Goal: Task Accomplishment & Management: Manage account settings

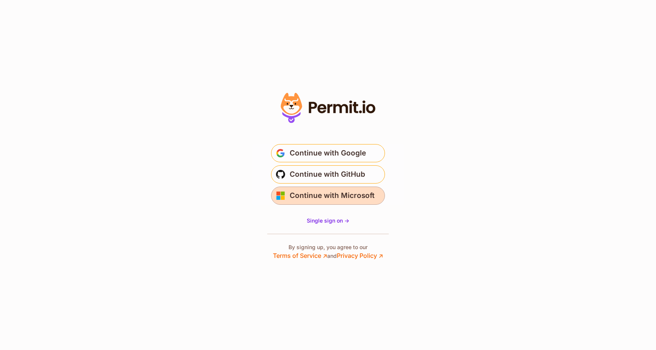
click at [349, 198] on span "Continue with Microsoft" at bounding box center [331, 196] width 85 height 12
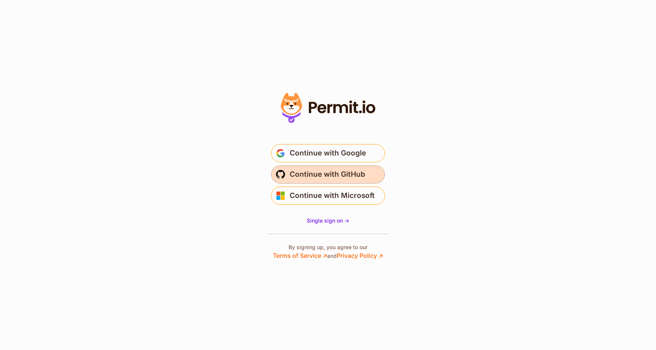
click at [343, 173] on span "Continue with GitHub" at bounding box center [326, 174] width 75 height 12
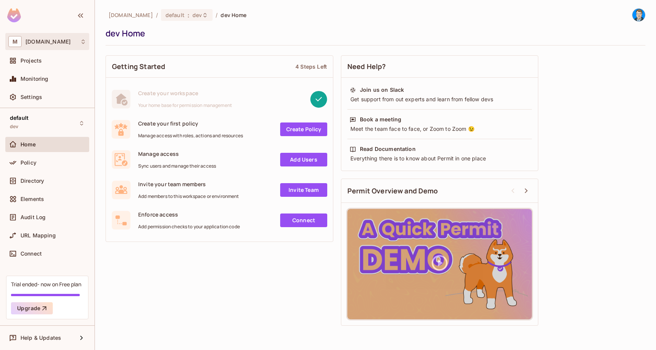
click at [64, 39] on div "M mac.com" at bounding box center [47, 41] width 78 height 11
click at [64, 39] on div at bounding box center [328, 175] width 656 height 350
click at [637, 15] on img at bounding box center [638, 15] width 13 height 13
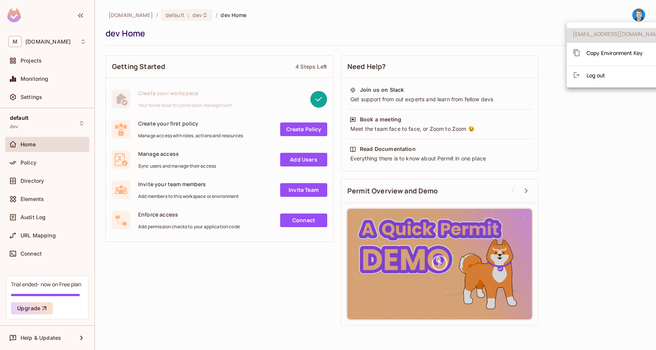
click at [590, 74] on span "Log out" at bounding box center [595, 75] width 19 height 7
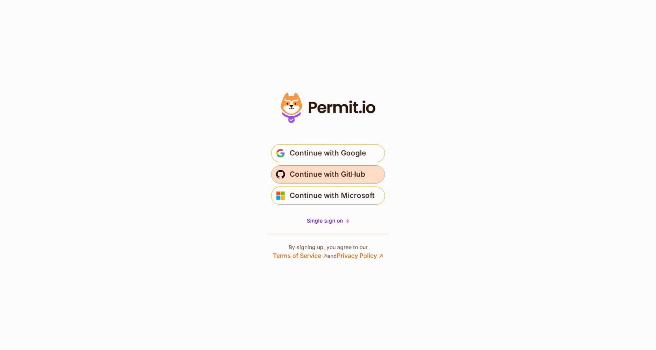
click at [352, 175] on span "Continue with GitHub" at bounding box center [326, 174] width 75 height 12
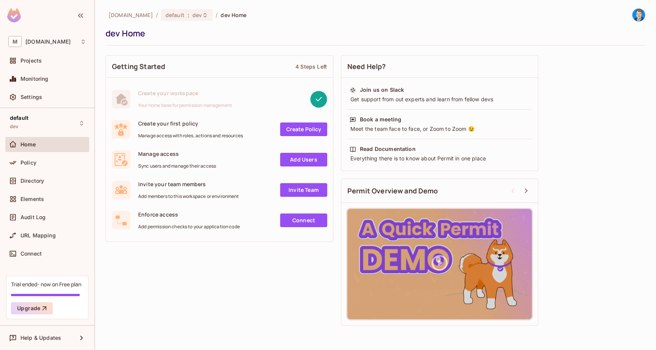
click at [640, 13] on img at bounding box center [638, 15] width 13 height 13
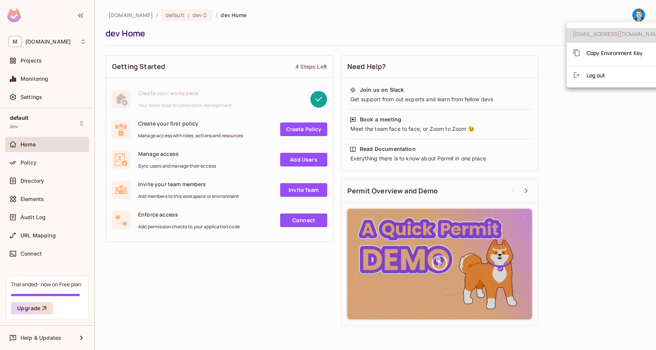
click at [590, 72] on span "Log out" at bounding box center [595, 75] width 19 height 7
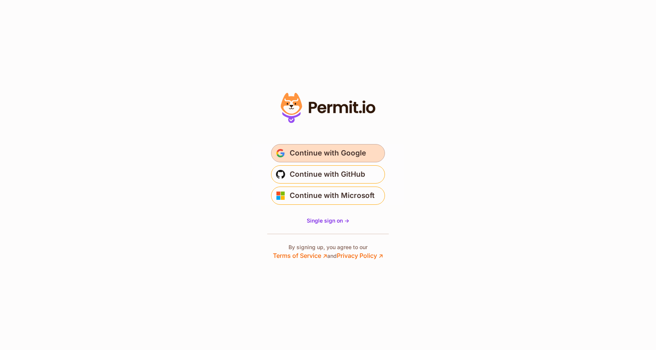
click at [351, 153] on span "Continue with Google" at bounding box center [327, 153] width 76 height 12
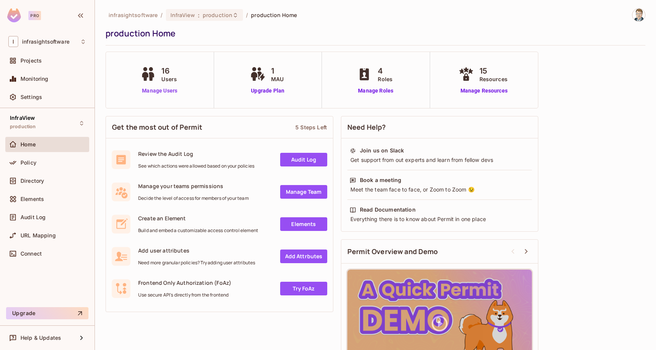
click at [161, 90] on link "Manage Users" at bounding box center [159, 91] width 42 height 8
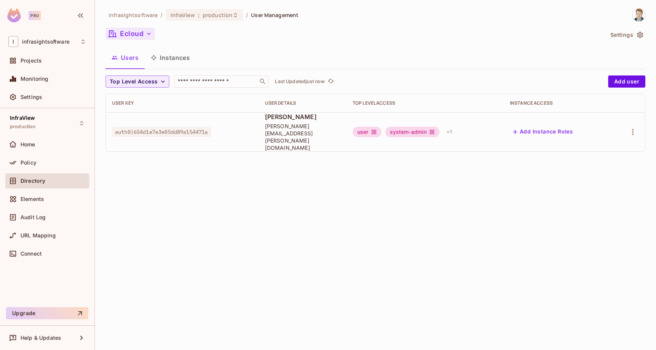
click at [148, 32] on icon "button" at bounding box center [149, 34] width 8 height 8
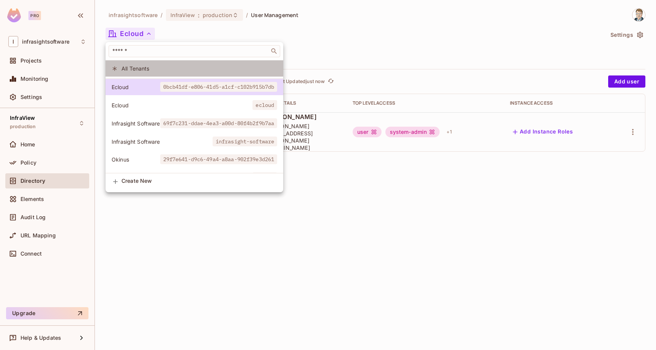
click at [142, 66] on span "All Tenants" at bounding box center [199, 68] width 156 height 7
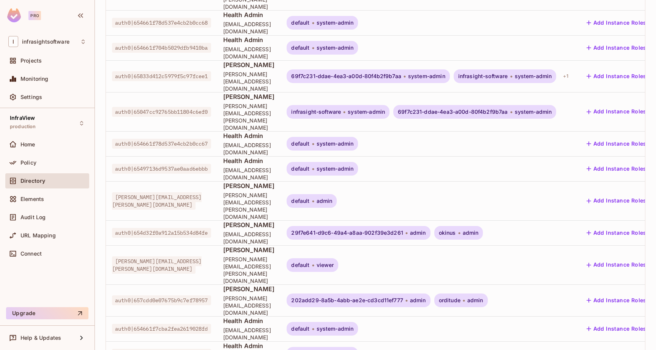
scroll to position [180, 0]
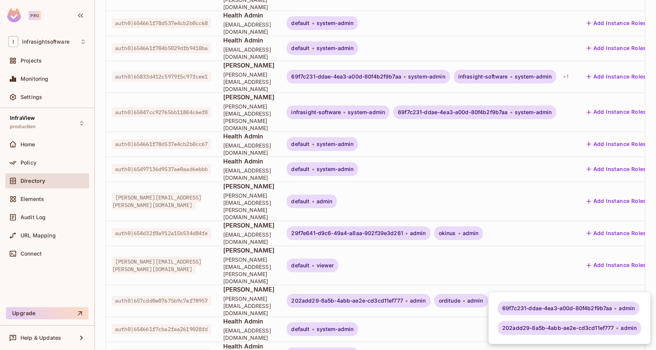
click at [369, 293] on div at bounding box center [328, 175] width 656 height 350
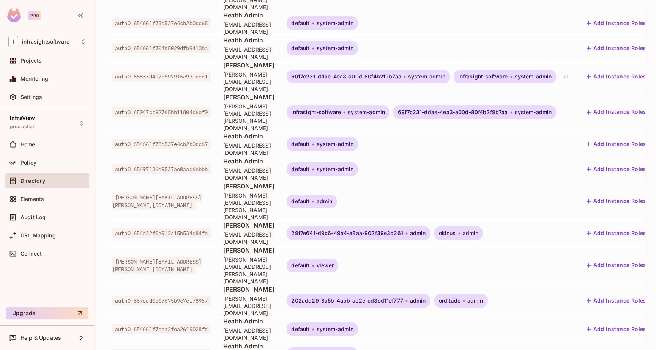
scroll to position [0, 0]
click at [74, 124] on div "InfraView production" at bounding box center [47, 123] width 84 height 21
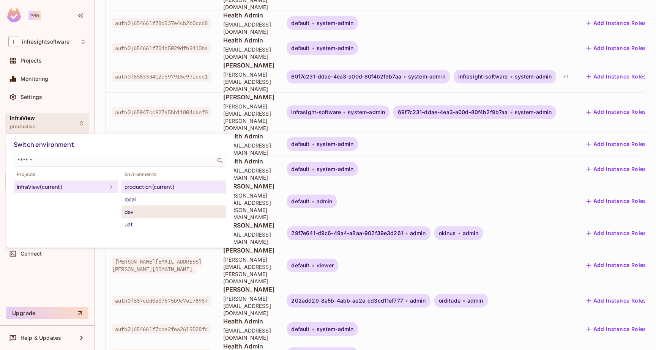
click at [144, 214] on div "dev" at bounding box center [173, 212] width 99 height 9
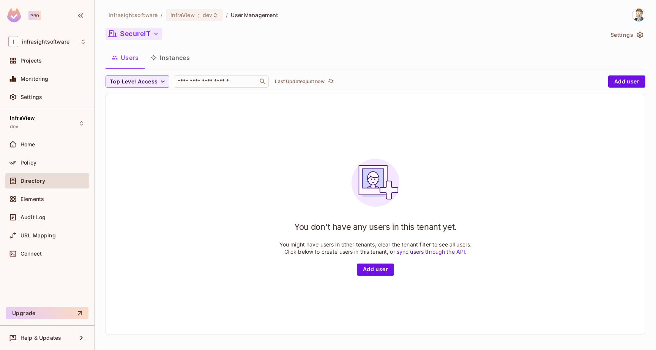
click at [157, 36] on icon "button" at bounding box center [156, 34] width 8 height 8
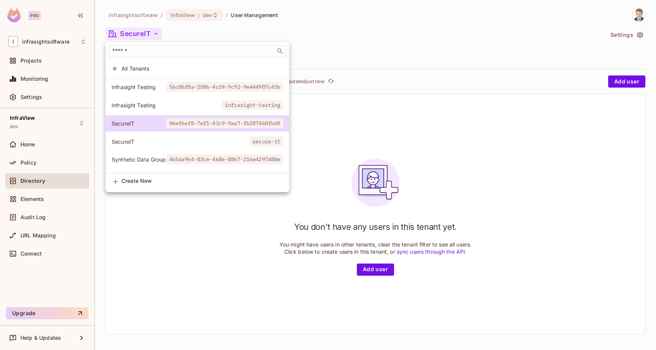
click at [141, 67] on span "All Tenants" at bounding box center [202, 68] width 162 height 7
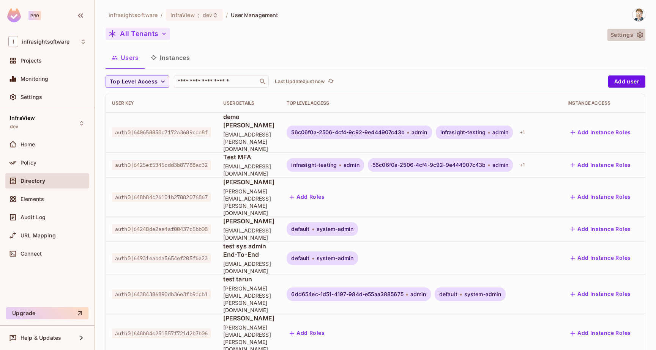
click at [619, 34] on button "Settings" at bounding box center [626, 35] width 38 height 12
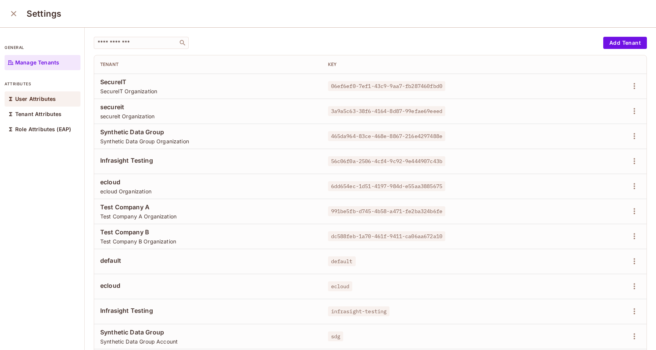
click at [42, 97] on p "User Attributes" at bounding box center [35, 99] width 41 height 6
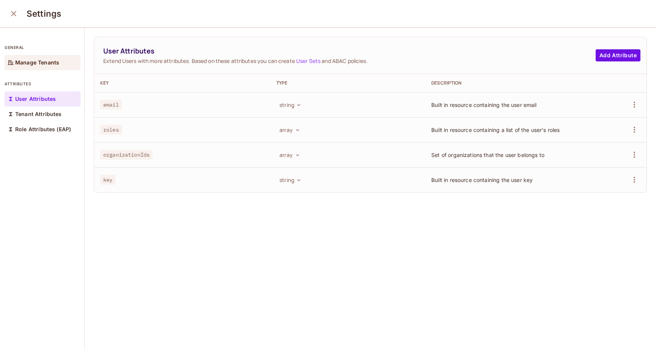
click at [30, 64] on p "Manage Tenants" at bounding box center [37, 63] width 44 height 6
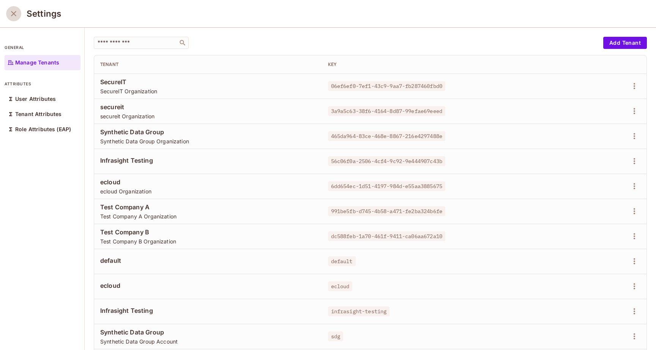
click at [13, 12] on icon "close" at bounding box center [13, 13] width 9 height 9
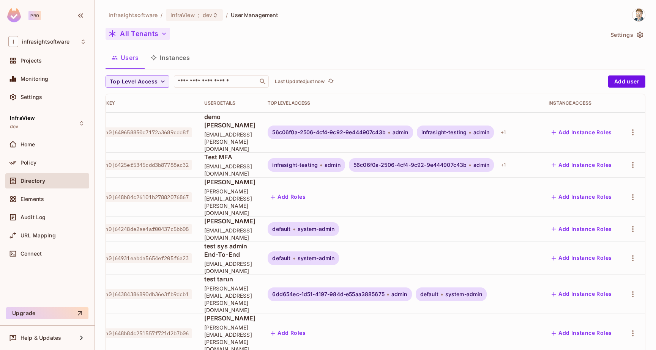
scroll to position [0, 83]
click at [633, 226] on icon "button" at bounding box center [633, 229] width 2 height 6
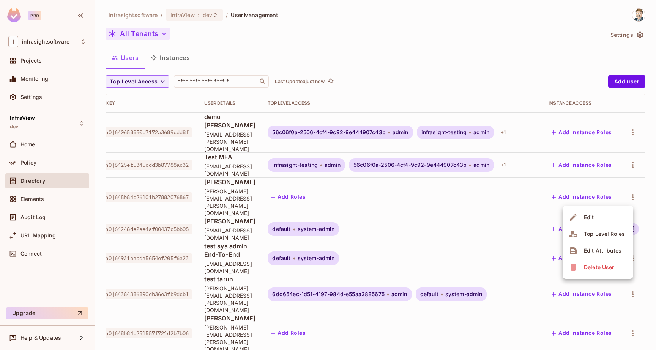
click at [602, 269] on div "Delete User" at bounding box center [598, 268] width 30 height 8
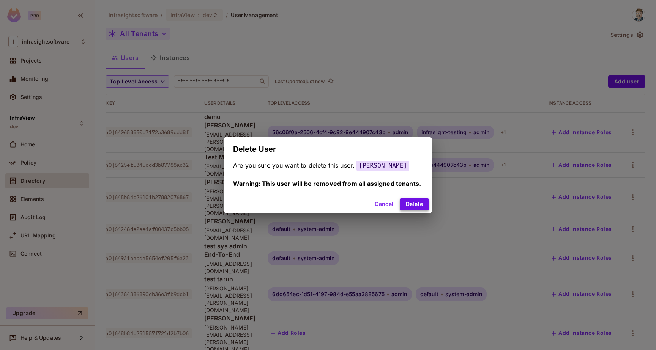
click at [415, 203] on button "Delete" at bounding box center [413, 204] width 29 height 12
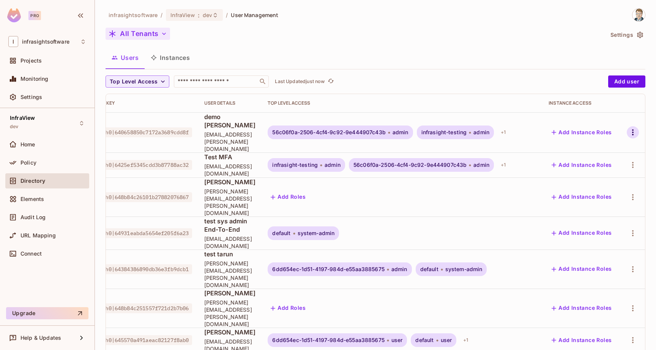
click at [632, 128] on icon "button" at bounding box center [632, 132] width 9 height 9
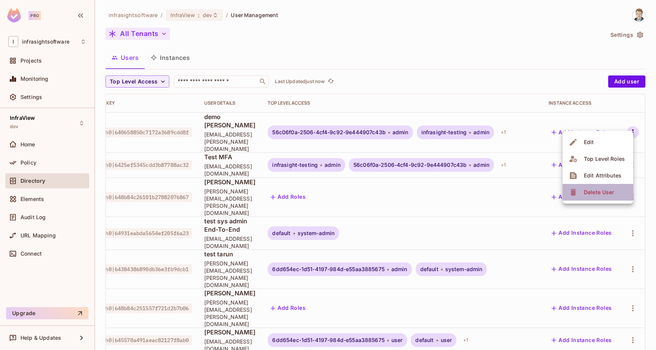
click at [601, 188] on span "Delete User" at bounding box center [598, 192] width 35 height 12
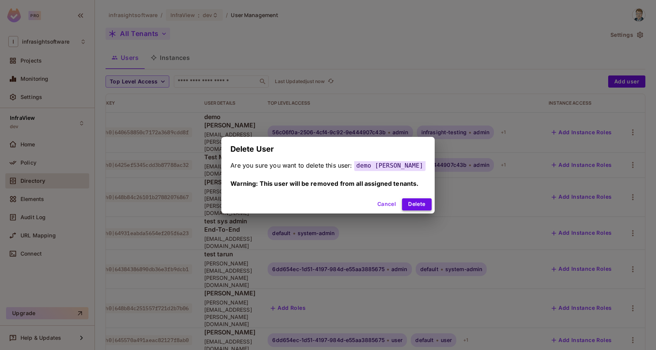
click at [417, 204] on button "Delete" at bounding box center [416, 204] width 29 height 12
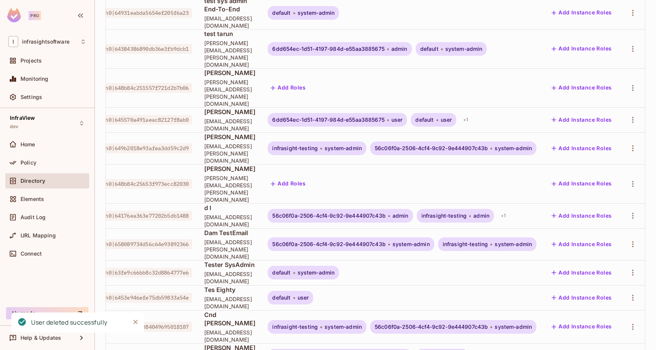
scroll to position [181, 0]
click at [634, 350] on icon "button" at bounding box center [632, 355] width 9 height 9
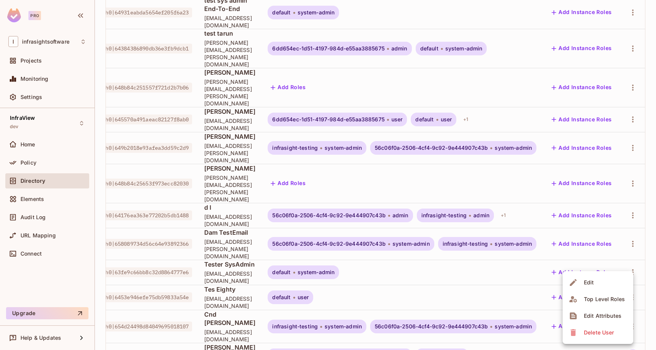
click at [590, 335] on div "Delete User" at bounding box center [598, 333] width 30 height 8
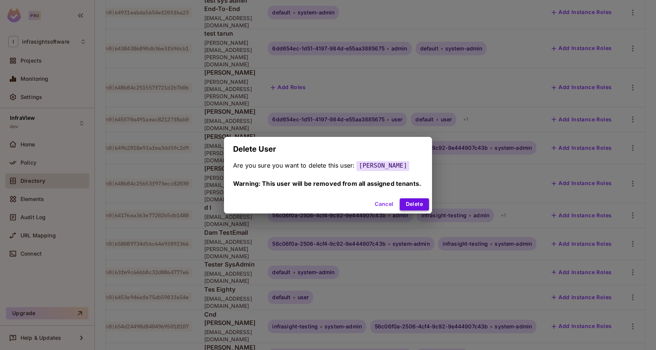
click at [416, 202] on button "Delete" at bounding box center [413, 204] width 29 height 12
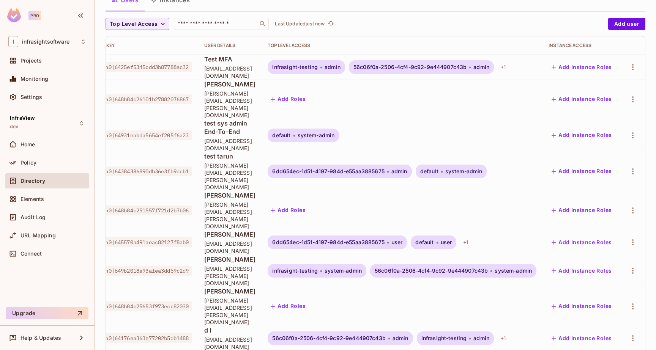
scroll to position [55, 0]
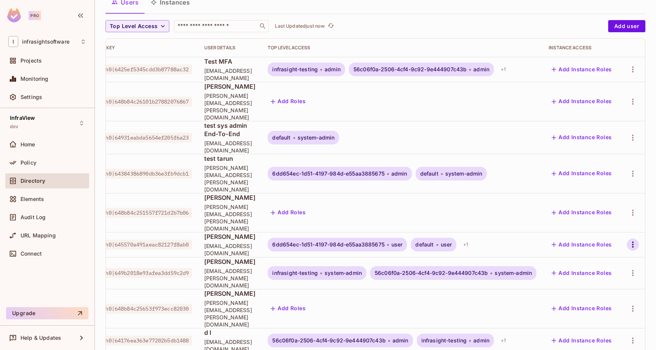
click at [632, 240] on icon "button" at bounding box center [632, 244] width 9 height 9
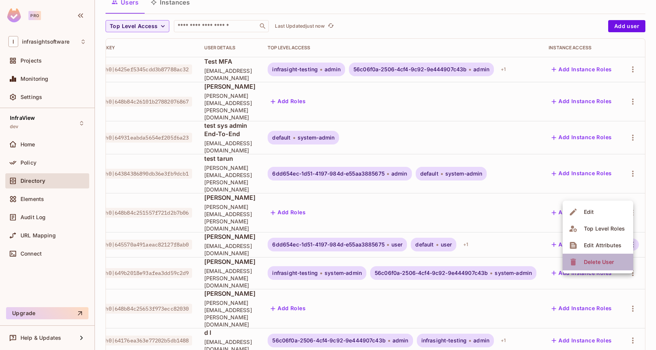
click at [609, 263] on div "Delete User" at bounding box center [598, 262] width 30 height 8
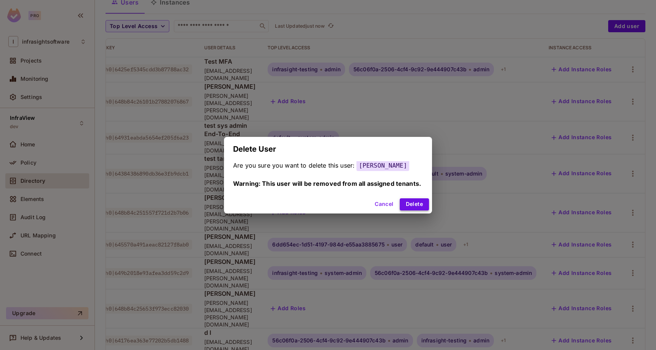
click at [410, 203] on button "Delete" at bounding box center [413, 204] width 29 height 12
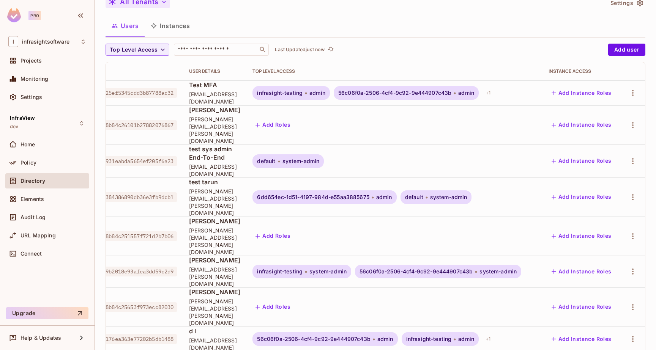
scroll to position [0, 98]
click at [634, 193] on icon "button" at bounding box center [632, 197] width 9 height 9
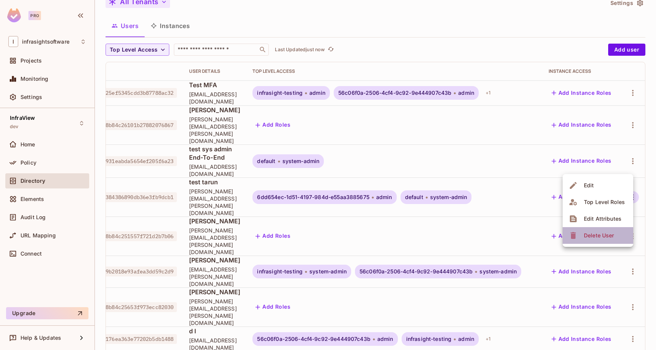
click at [607, 233] on div "Delete User" at bounding box center [598, 236] width 30 height 8
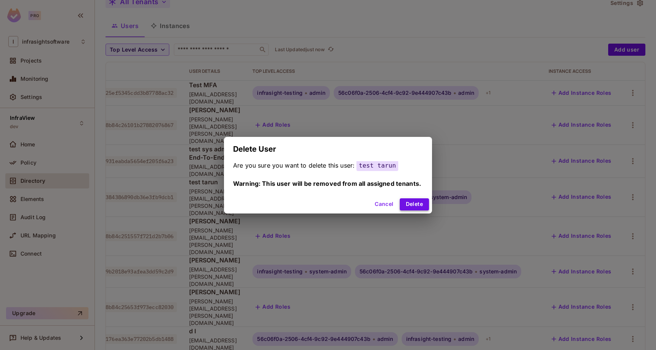
click at [420, 203] on button "Delete" at bounding box center [413, 204] width 29 height 12
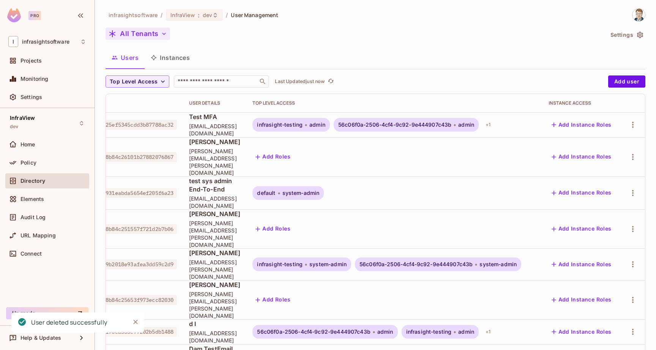
scroll to position [0, 0]
click at [214, 16] on icon at bounding box center [215, 15] width 3 height 5
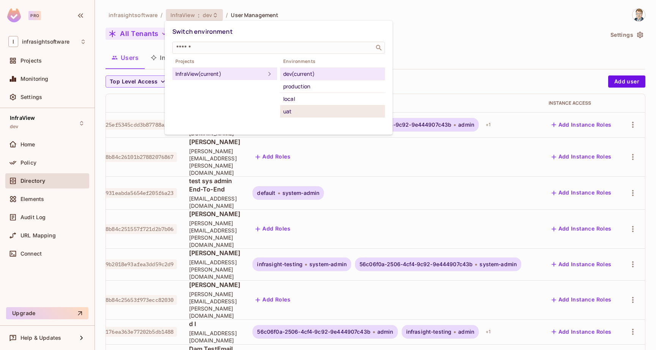
click at [310, 111] on div "uat" at bounding box center [332, 111] width 99 height 9
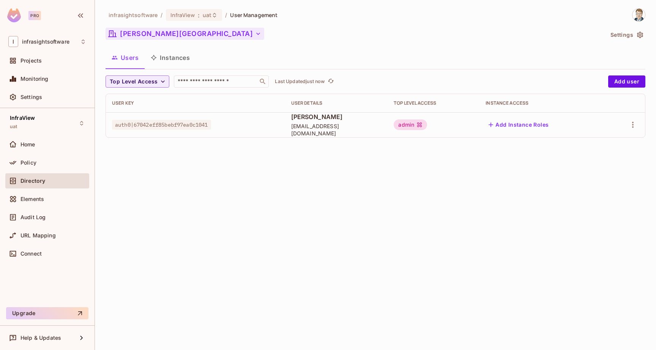
click at [156, 36] on button "Rodgers Ranch" at bounding box center [184, 34] width 159 height 12
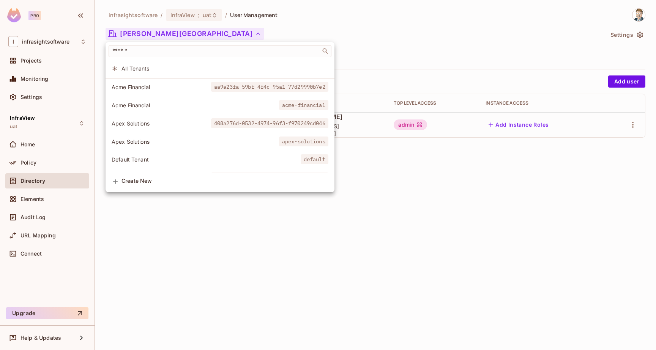
click at [147, 67] on span "All Tenants" at bounding box center [224, 68] width 207 height 7
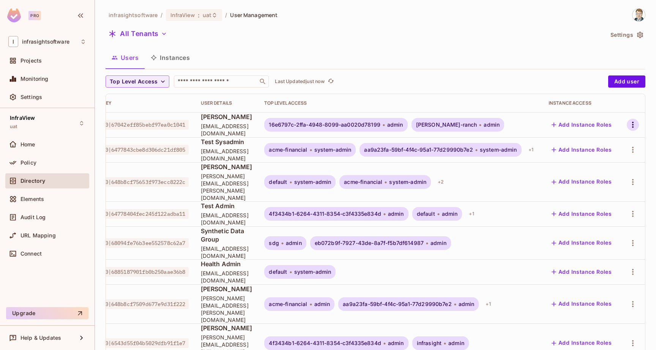
scroll to position [0, 77]
click at [634, 125] on icon "button" at bounding box center [632, 124] width 9 height 9
click at [602, 193] on div "Delete User" at bounding box center [598, 193] width 30 height 8
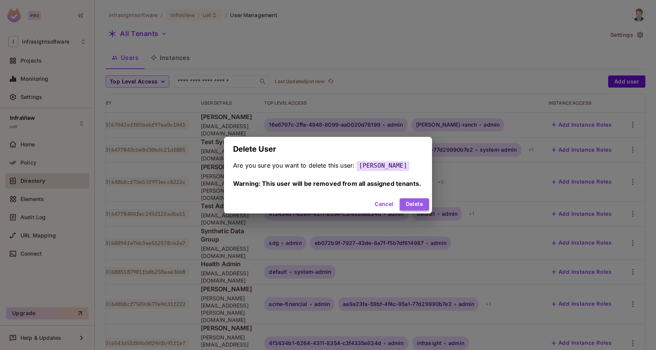
click at [415, 202] on button "Delete" at bounding box center [413, 204] width 29 height 12
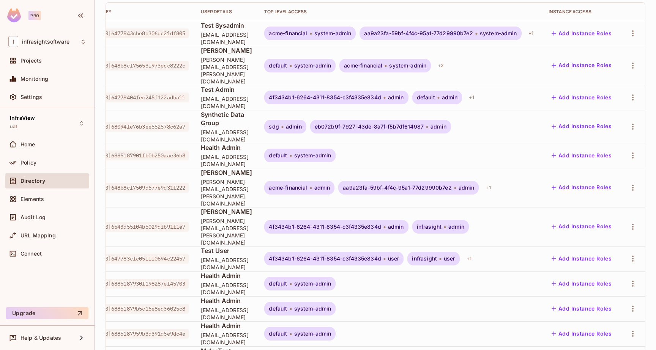
scroll to position [0, 88]
click at [634, 222] on icon "button" at bounding box center [632, 226] width 9 height 9
click at [601, 253] on div "Delete User" at bounding box center [598, 251] width 30 height 8
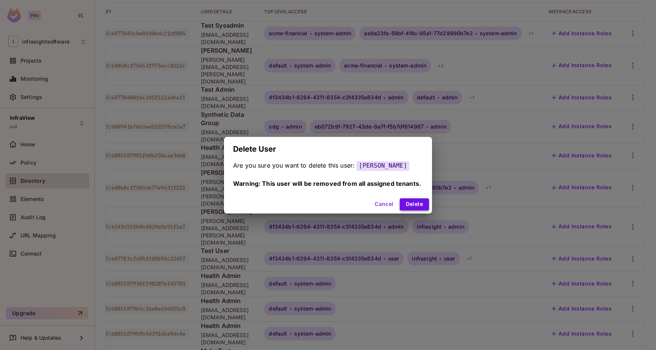
click at [411, 203] on button "Delete" at bounding box center [413, 204] width 29 height 12
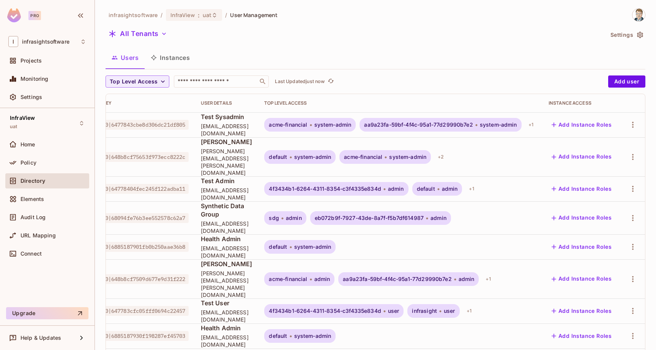
scroll to position [-2, 0]
click at [206, 15] on span "uat" at bounding box center [207, 14] width 9 height 7
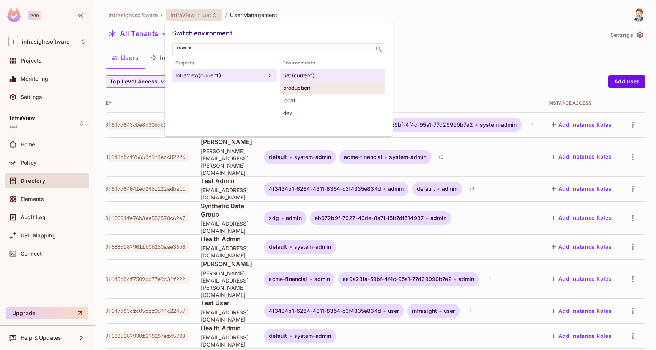
click at [303, 88] on div "production" at bounding box center [332, 87] width 99 height 9
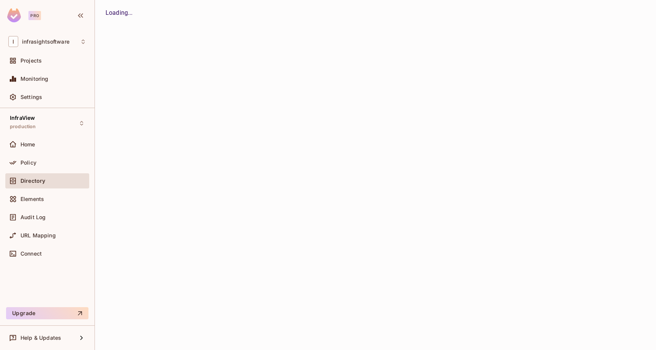
scroll to position [0, 0]
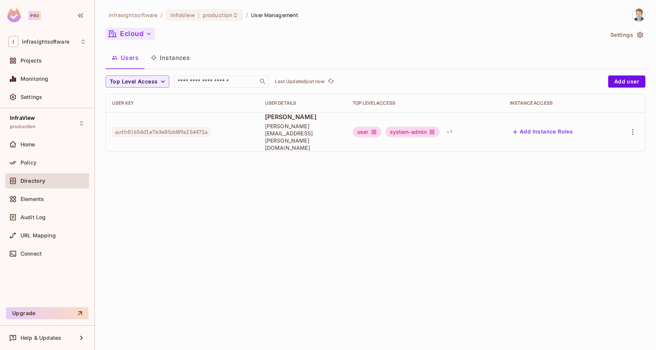
click at [144, 33] on button "Ecloud" at bounding box center [129, 34] width 49 height 12
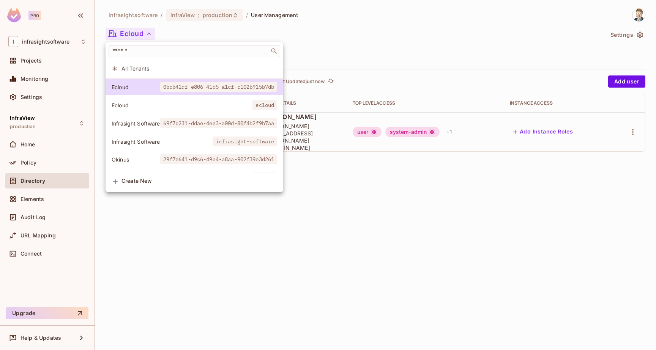
click at [143, 69] on span "All Tenants" at bounding box center [199, 68] width 156 height 7
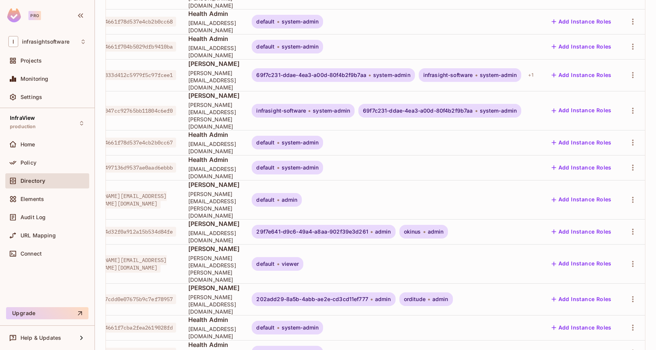
scroll to position [0, 137]
click at [611, 332] on div "Delete User" at bounding box center [598, 333] width 30 height 8
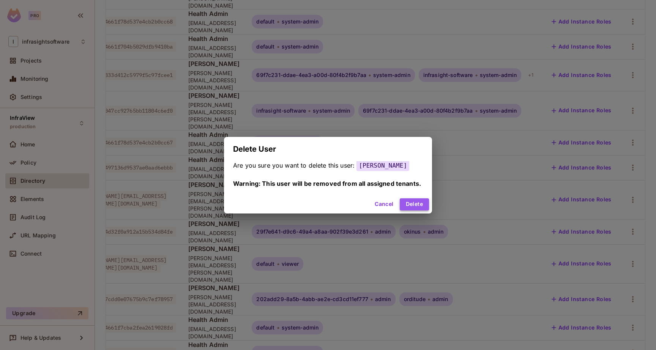
click at [417, 203] on button "Delete" at bounding box center [413, 204] width 29 height 12
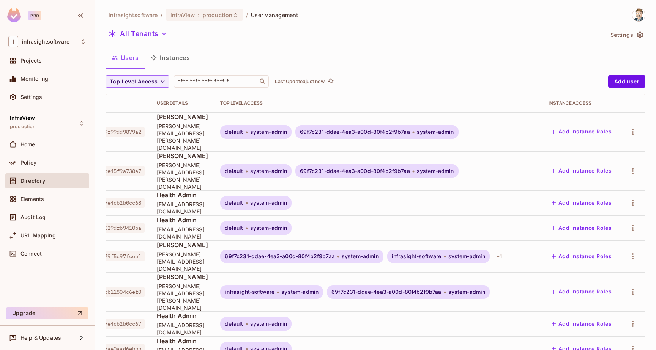
scroll to position [0, 167]
click at [632, 127] on icon "button" at bounding box center [632, 131] width 9 height 9
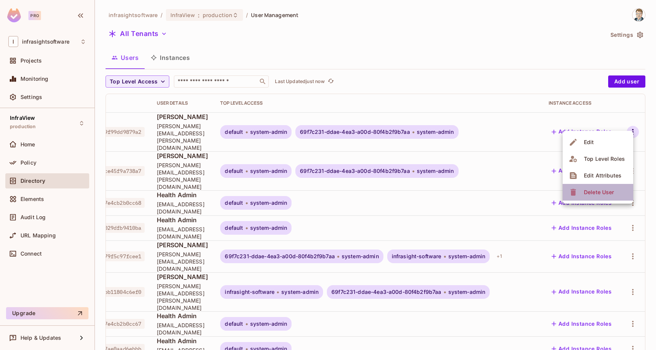
click at [602, 190] on div "Delete User" at bounding box center [598, 193] width 30 height 8
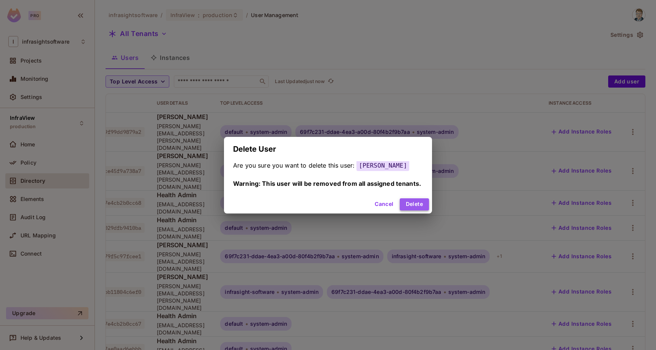
click at [413, 204] on button "Delete" at bounding box center [413, 204] width 29 height 12
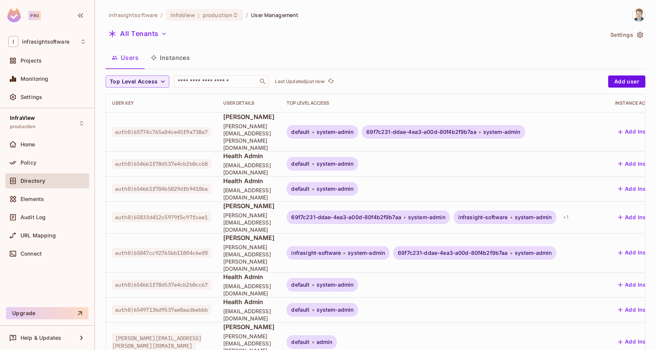
scroll to position [0, 0]
click at [204, 17] on span "production" at bounding box center [218, 14] width 30 height 7
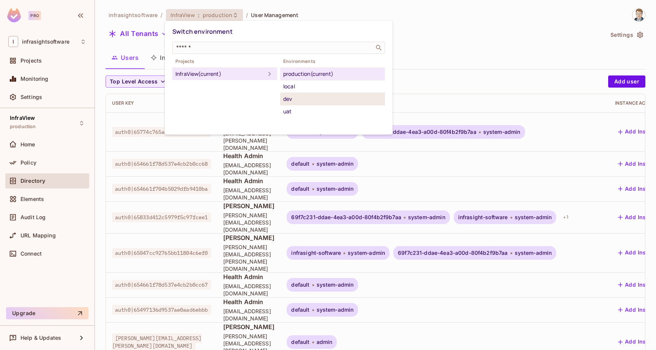
click at [299, 98] on div "dev" at bounding box center [332, 98] width 99 height 9
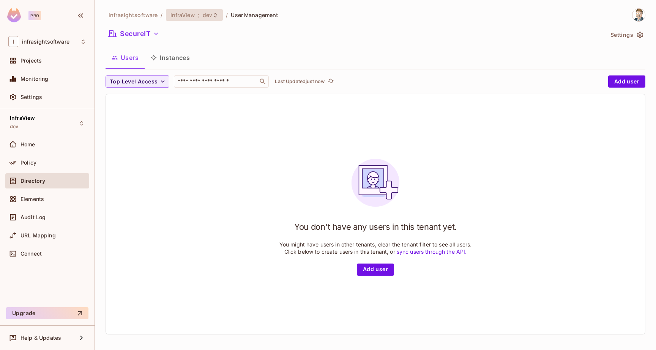
click at [212, 17] on icon at bounding box center [215, 15] width 6 height 6
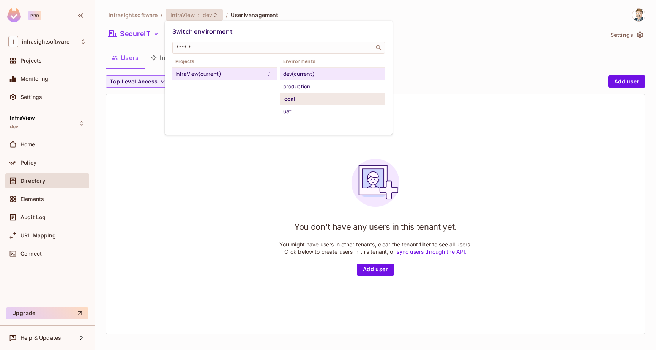
click at [297, 96] on div "local" at bounding box center [332, 98] width 99 height 9
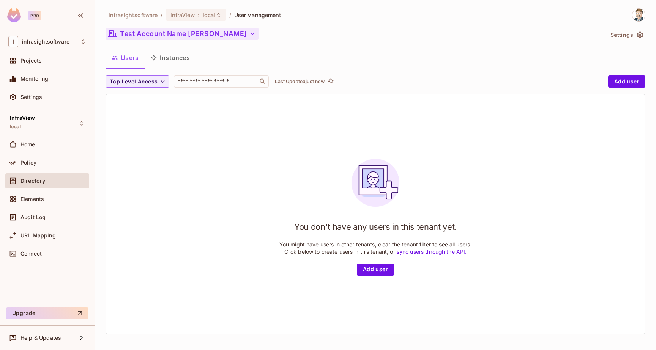
click at [171, 34] on button "Test Account Name tamglu" at bounding box center [181, 34] width 153 height 12
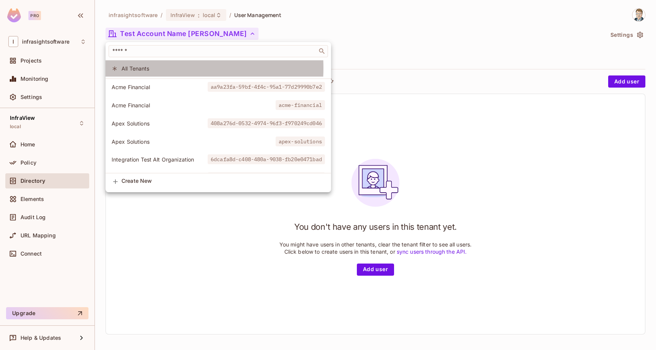
click at [145, 68] on span "All Tenants" at bounding box center [222, 68] width 203 height 7
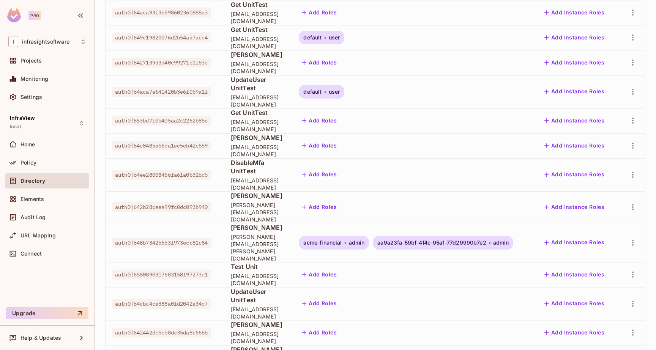
scroll to position [0, 14]
click at [635, 212] on icon "button" at bounding box center [632, 207] width 9 height 9
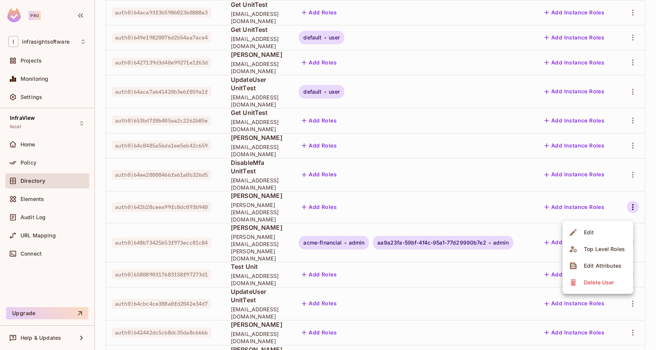
click at [607, 283] on div "Delete User" at bounding box center [598, 283] width 30 height 8
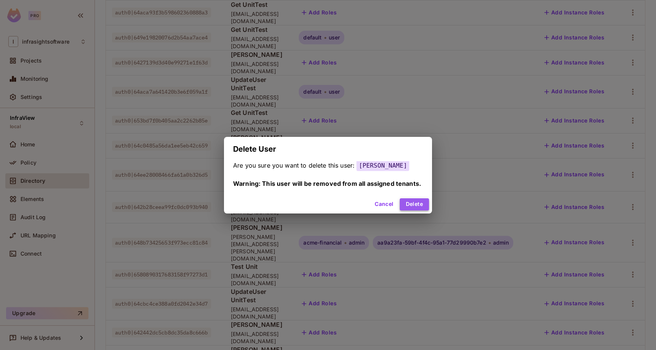
click at [416, 201] on button "Delete" at bounding box center [413, 204] width 29 height 12
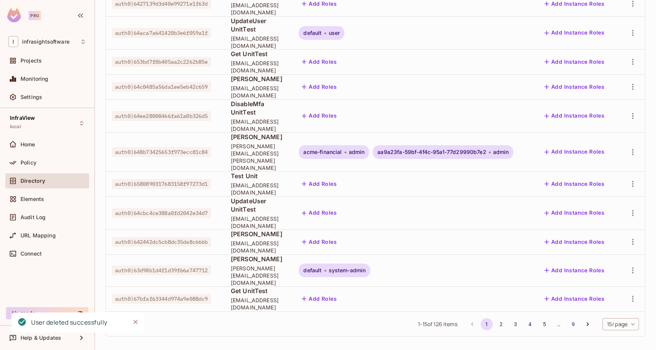
scroll to position [221, 0]
click at [631, 245] on icon "button" at bounding box center [632, 242] width 9 height 9
click at [589, 314] on div "Delete User" at bounding box center [598, 313] width 30 height 8
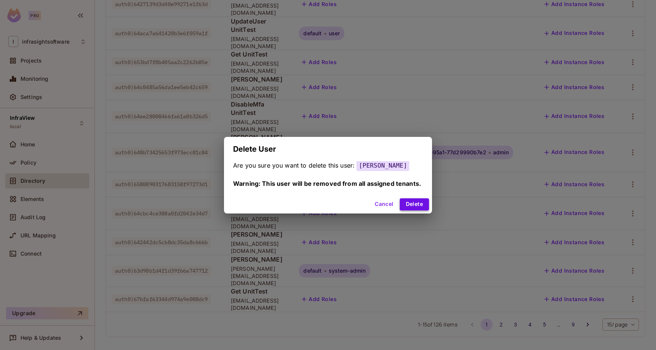
click at [413, 203] on button "Delete" at bounding box center [413, 204] width 29 height 12
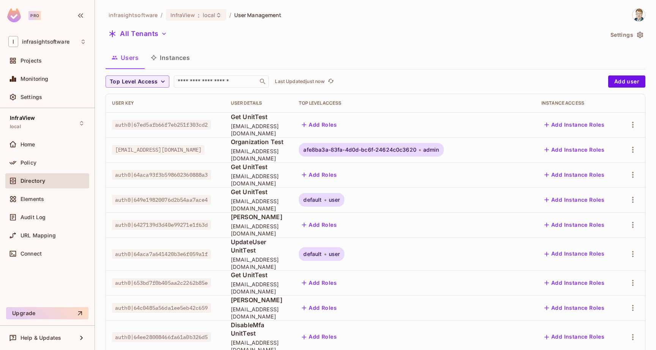
scroll to position [0, 0]
click at [197, 16] on span ":" at bounding box center [198, 15] width 3 height 6
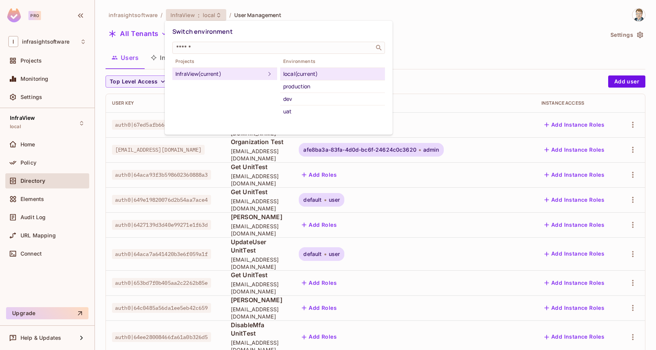
click at [370, 8] on div at bounding box center [328, 175] width 656 height 350
